Goal: Task Accomplishment & Management: Manage account settings

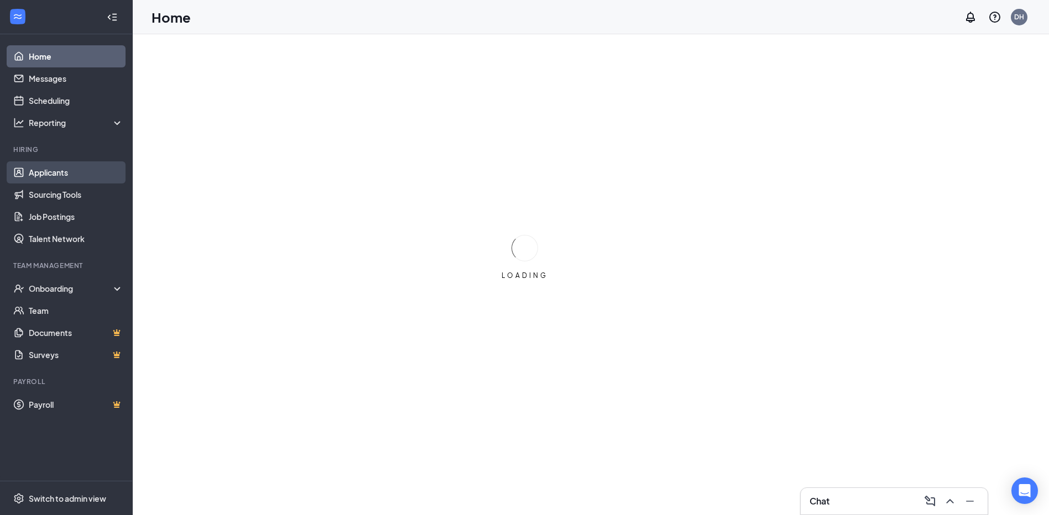
drag, startPoint x: 53, startPoint y: 170, endPoint x: 59, endPoint y: 170, distance: 6.1
click at [53, 170] on link "Applicants" at bounding box center [76, 172] width 95 height 22
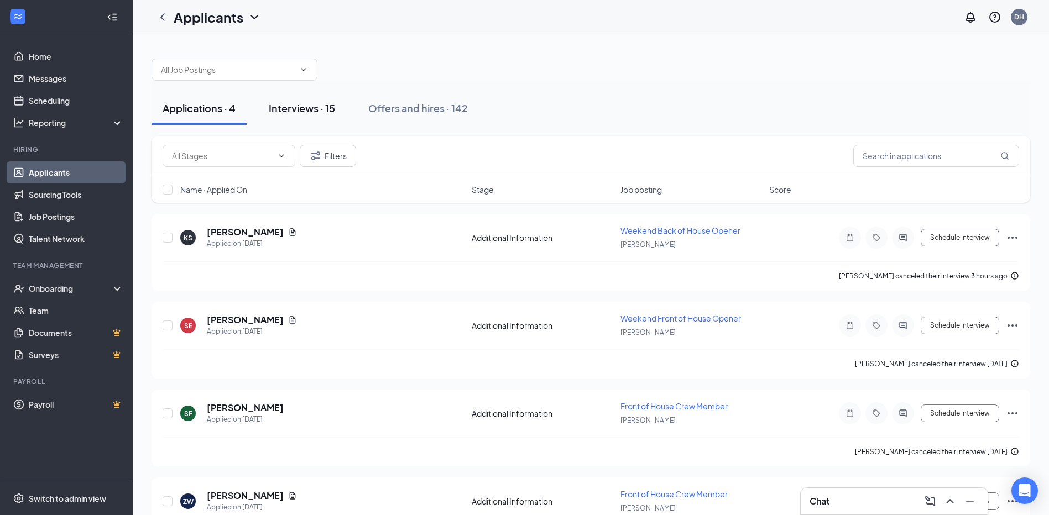
click at [309, 107] on div "Interviews · 15" at bounding box center [302, 108] width 66 height 14
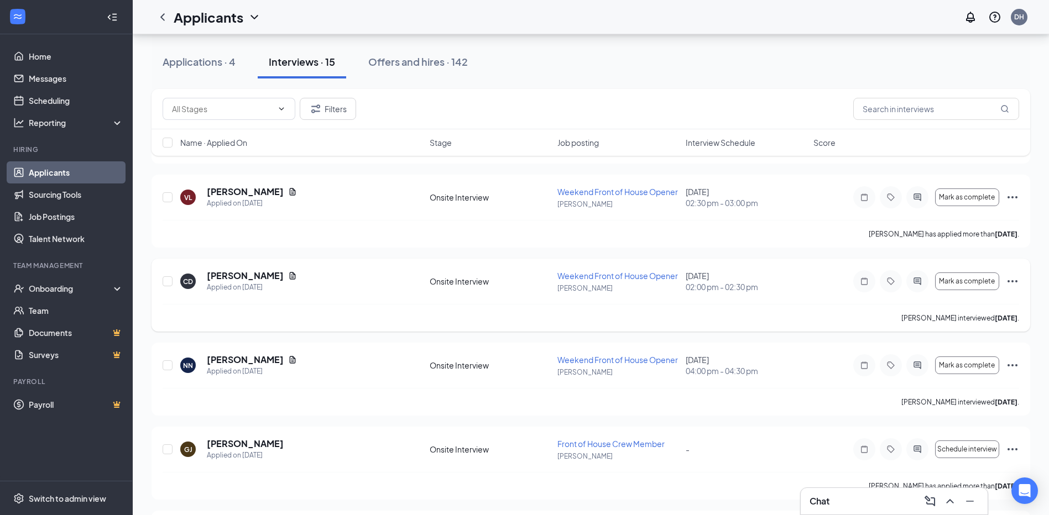
scroll to position [962, 0]
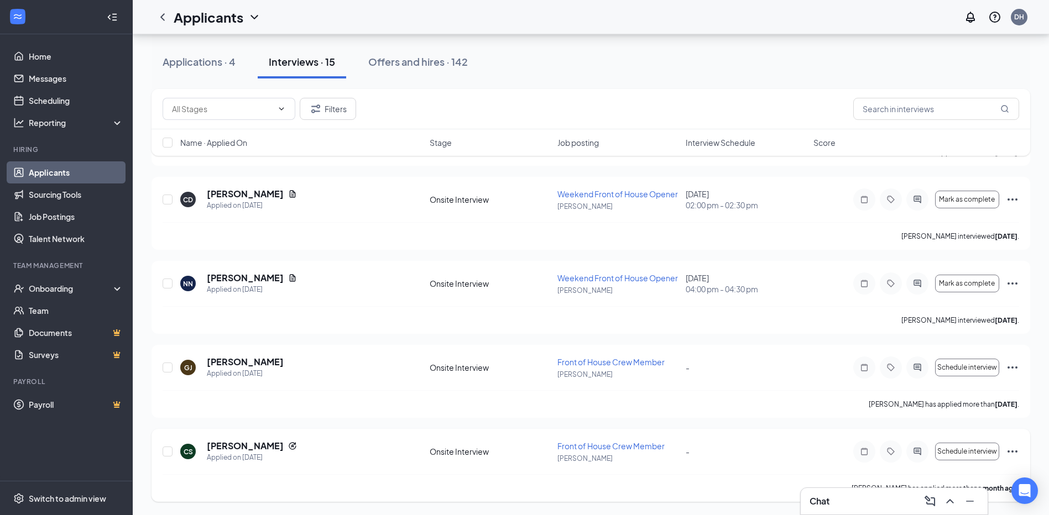
click at [1014, 452] on icon "Ellipses" at bounding box center [1012, 451] width 13 height 13
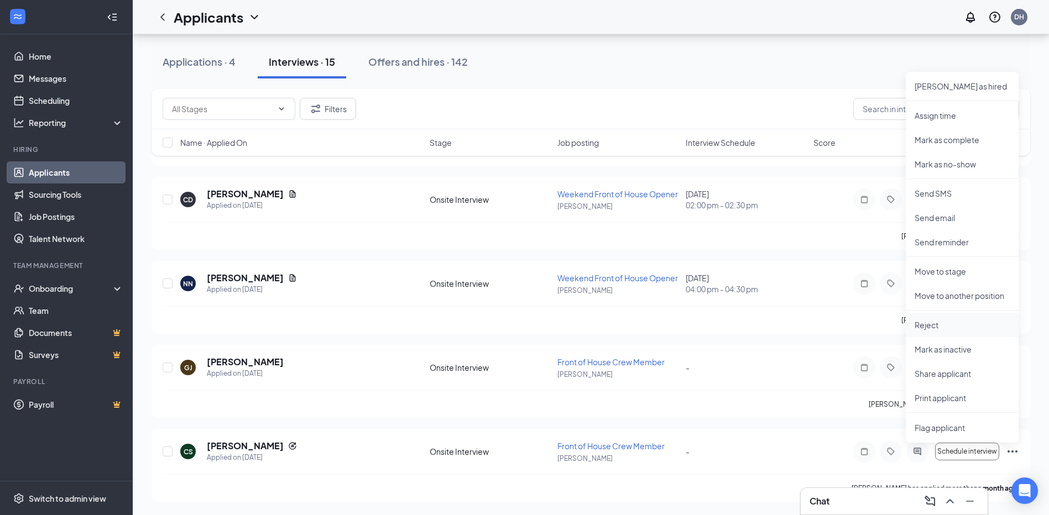
click at [939, 322] on p "Reject" at bounding box center [962, 325] width 95 height 11
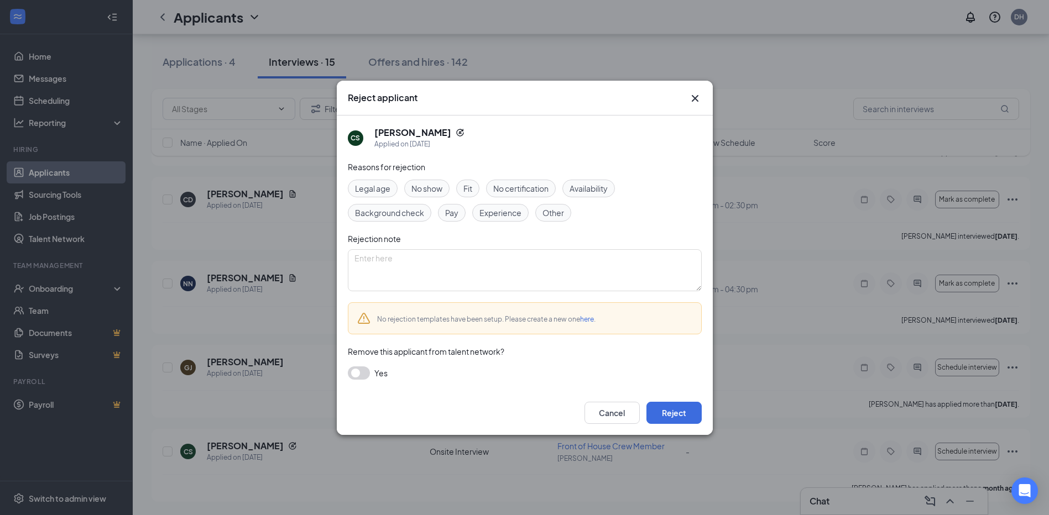
click at [546, 214] on span "Other" at bounding box center [554, 213] width 22 height 12
click at [505, 270] on textarea at bounding box center [525, 270] width 354 height 42
type textarea "did not schedule an interview"
click at [363, 373] on button "button" at bounding box center [359, 373] width 22 height 13
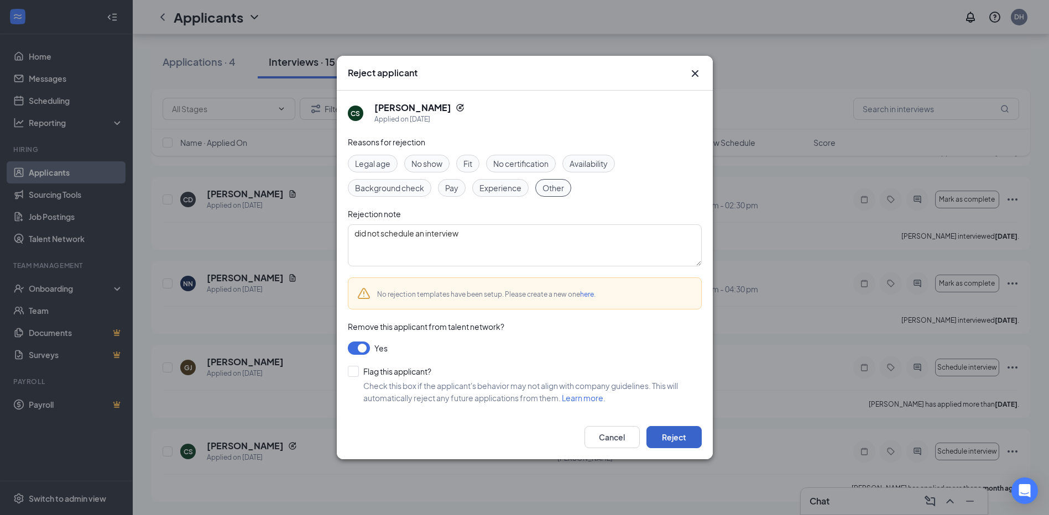
click at [688, 440] on button "Reject" at bounding box center [673, 437] width 55 height 22
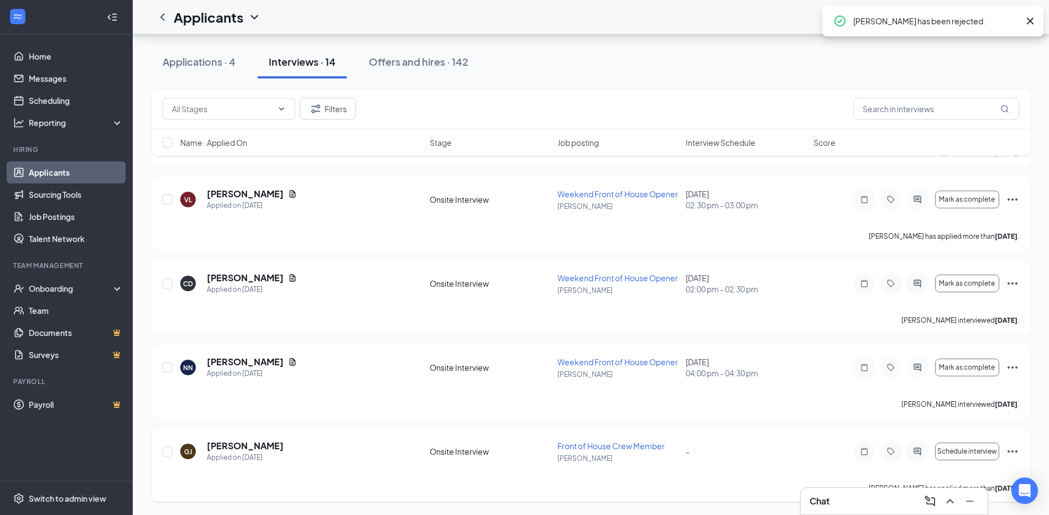
scroll to position [878, 0]
click at [190, 64] on div "Applications · 4" at bounding box center [199, 62] width 73 height 14
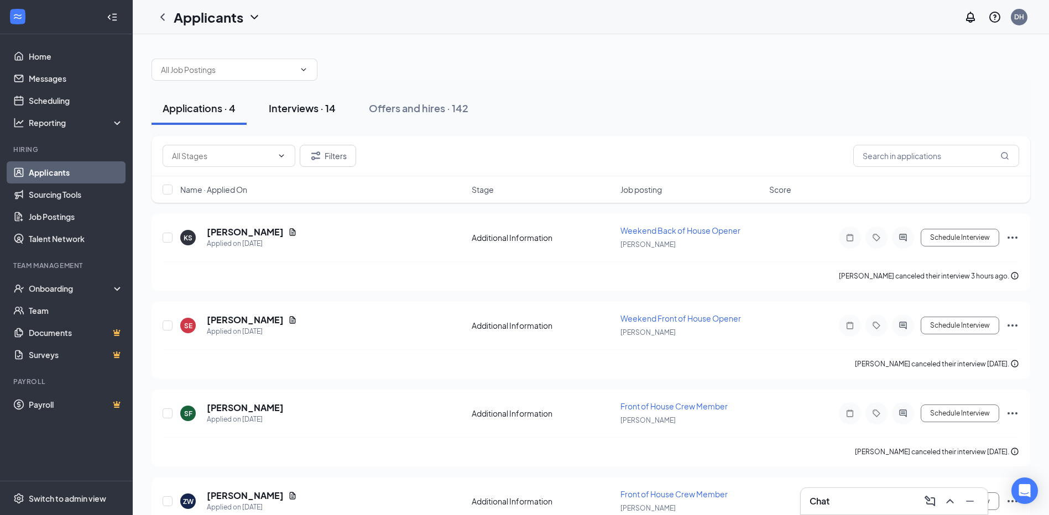
click at [289, 107] on div "Interviews · 14" at bounding box center [302, 108] width 67 height 14
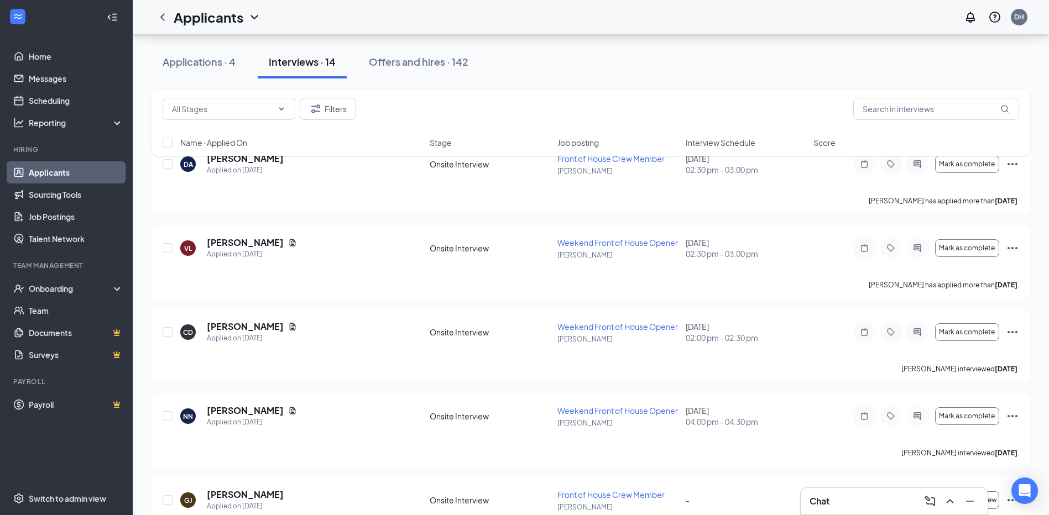
scroll to position [878, 0]
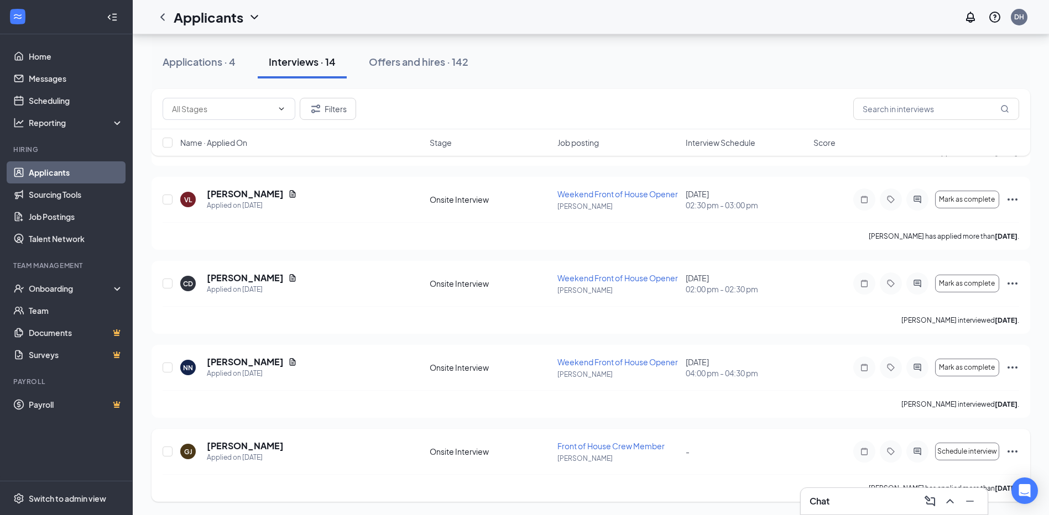
click at [1009, 451] on icon "Ellipses" at bounding box center [1012, 451] width 13 height 13
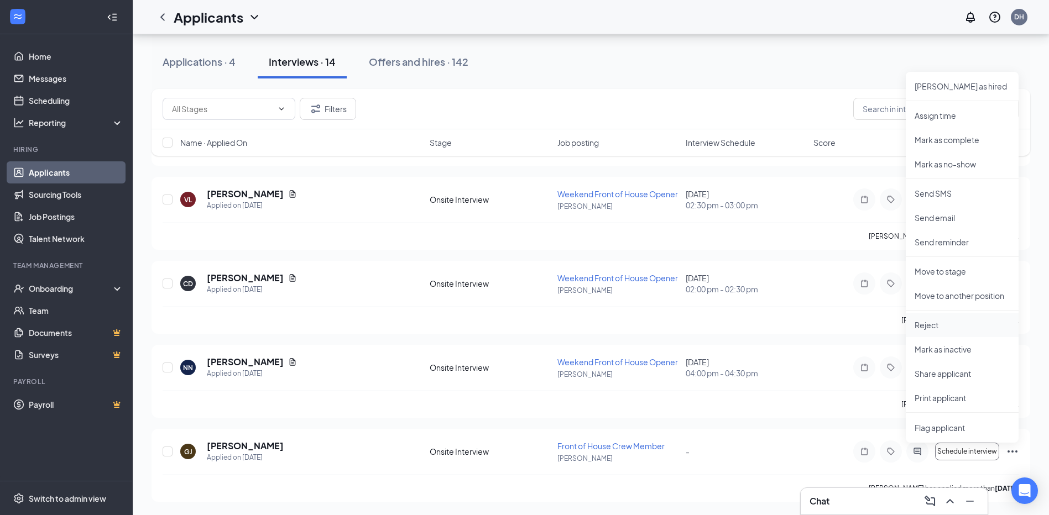
click at [945, 327] on p "Reject" at bounding box center [962, 325] width 95 height 11
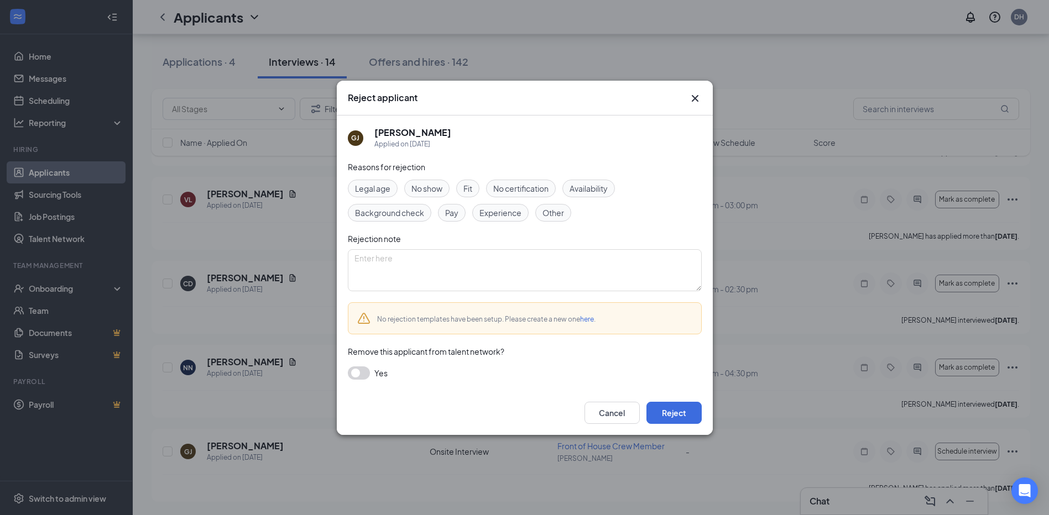
click at [551, 211] on span "Other" at bounding box center [554, 213] width 22 height 12
click at [457, 273] on textarea at bounding box center [525, 270] width 354 height 42
type textarea "did not schedule an interview"
click at [356, 375] on button "button" at bounding box center [359, 373] width 22 height 13
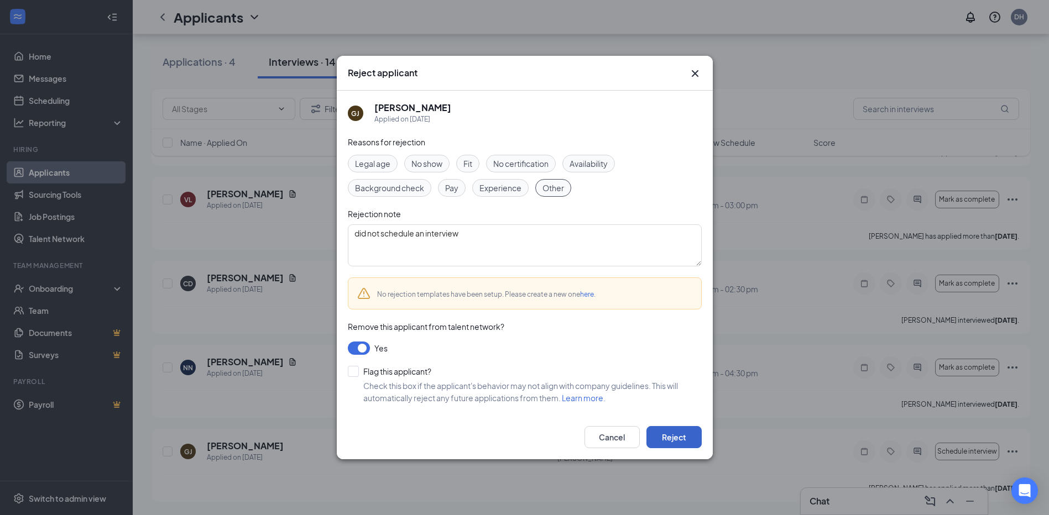
click at [663, 439] on button "Reject" at bounding box center [673, 437] width 55 height 22
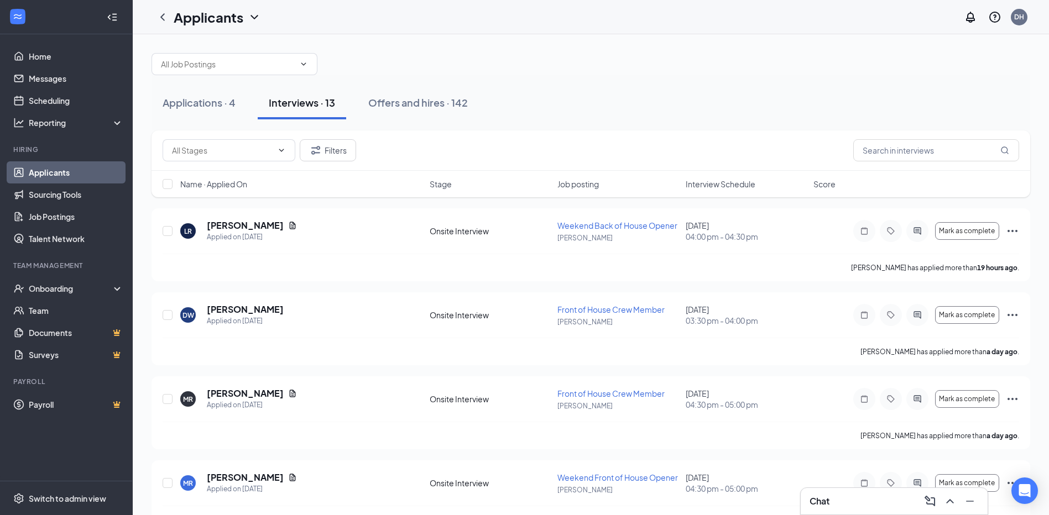
scroll to position [0, 0]
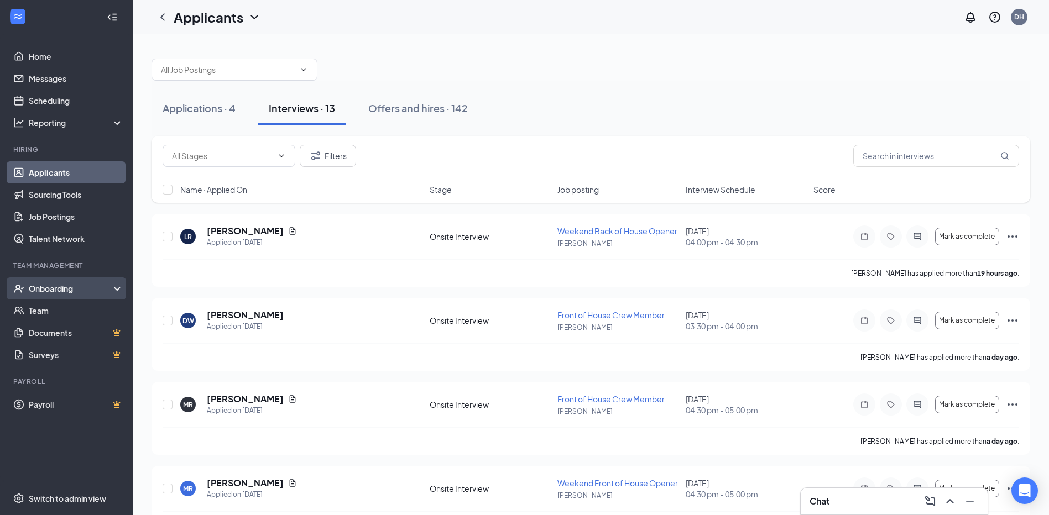
click at [60, 286] on div "Onboarding" at bounding box center [71, 288] width 85 height 11
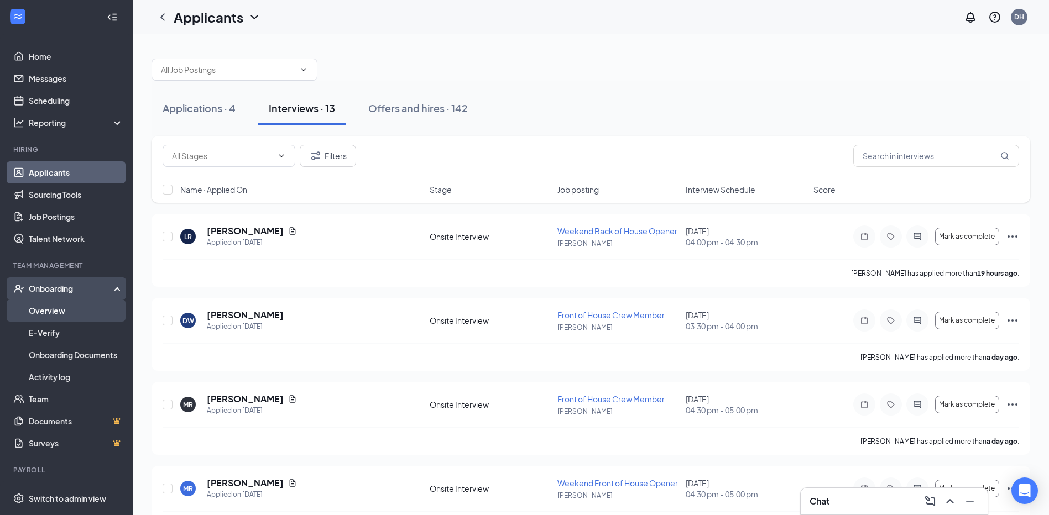
click at [45, 314] on link "Overview" at bounding box center [76, 311] width 95 height 22
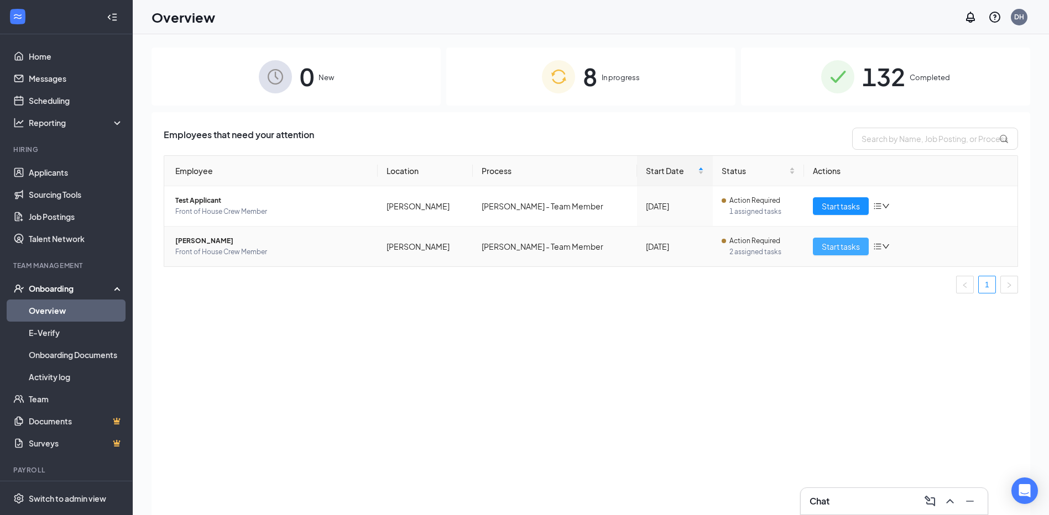
click at [835, 250] on span "Start tasks" at bounding box center [841, 247] width 38 height 12
